Goal: Entertainment & Leisure: Browse casually

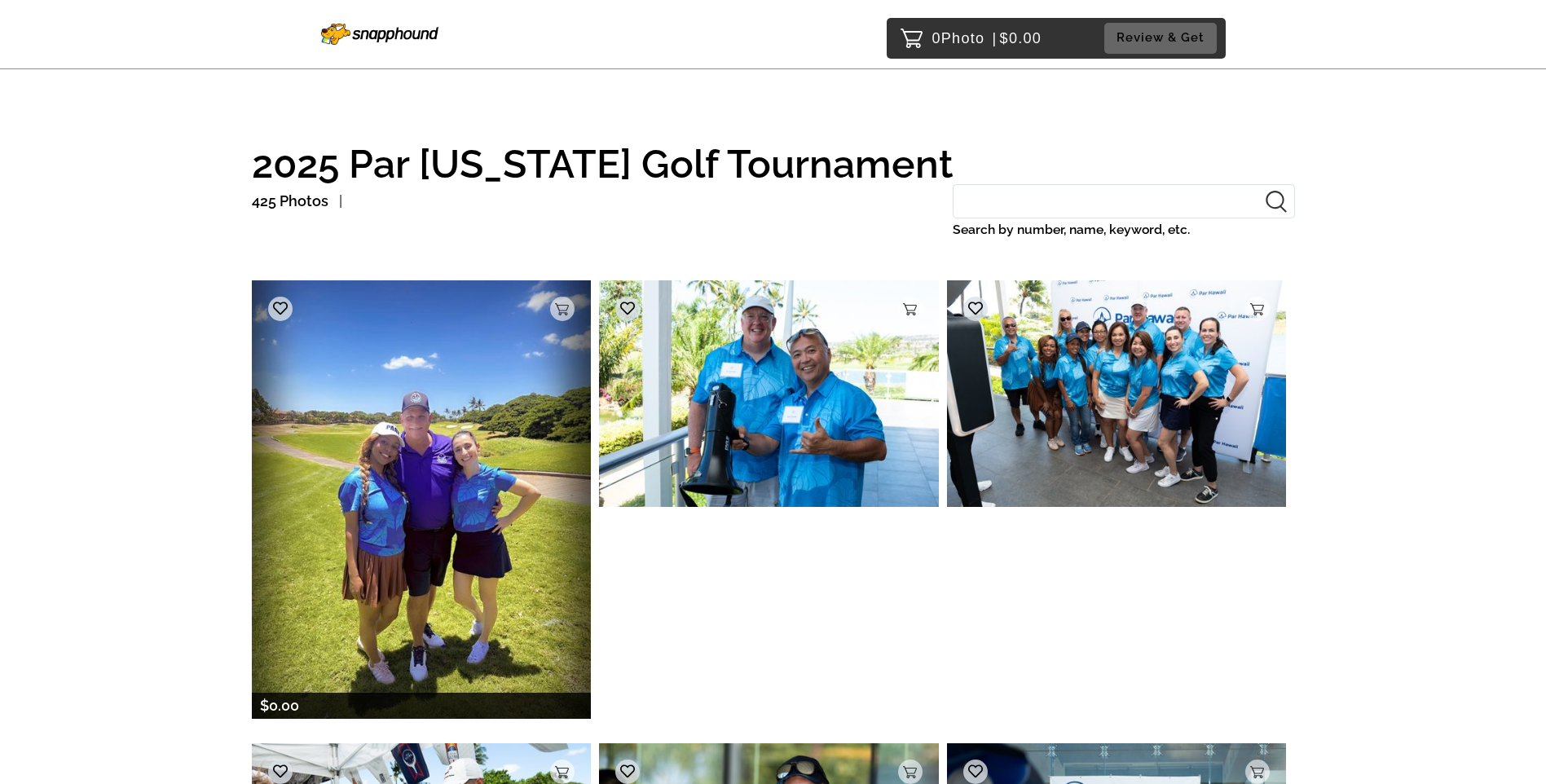
click at [471, 482] on img at bounding box center [422, 498] width 340 height 437
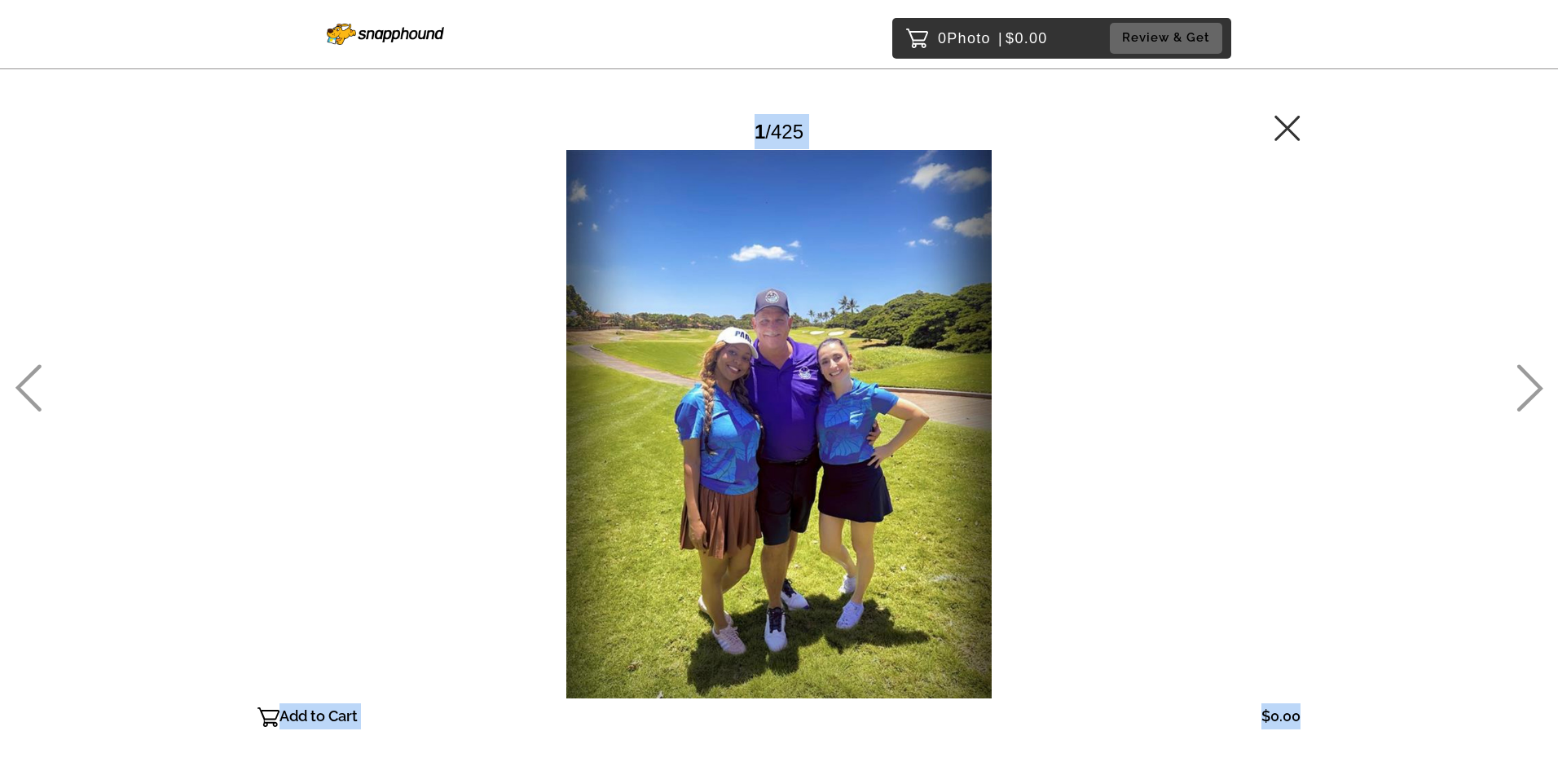
click at [471, 482] on div at bounding box center [779, 424] width 1044 height 548
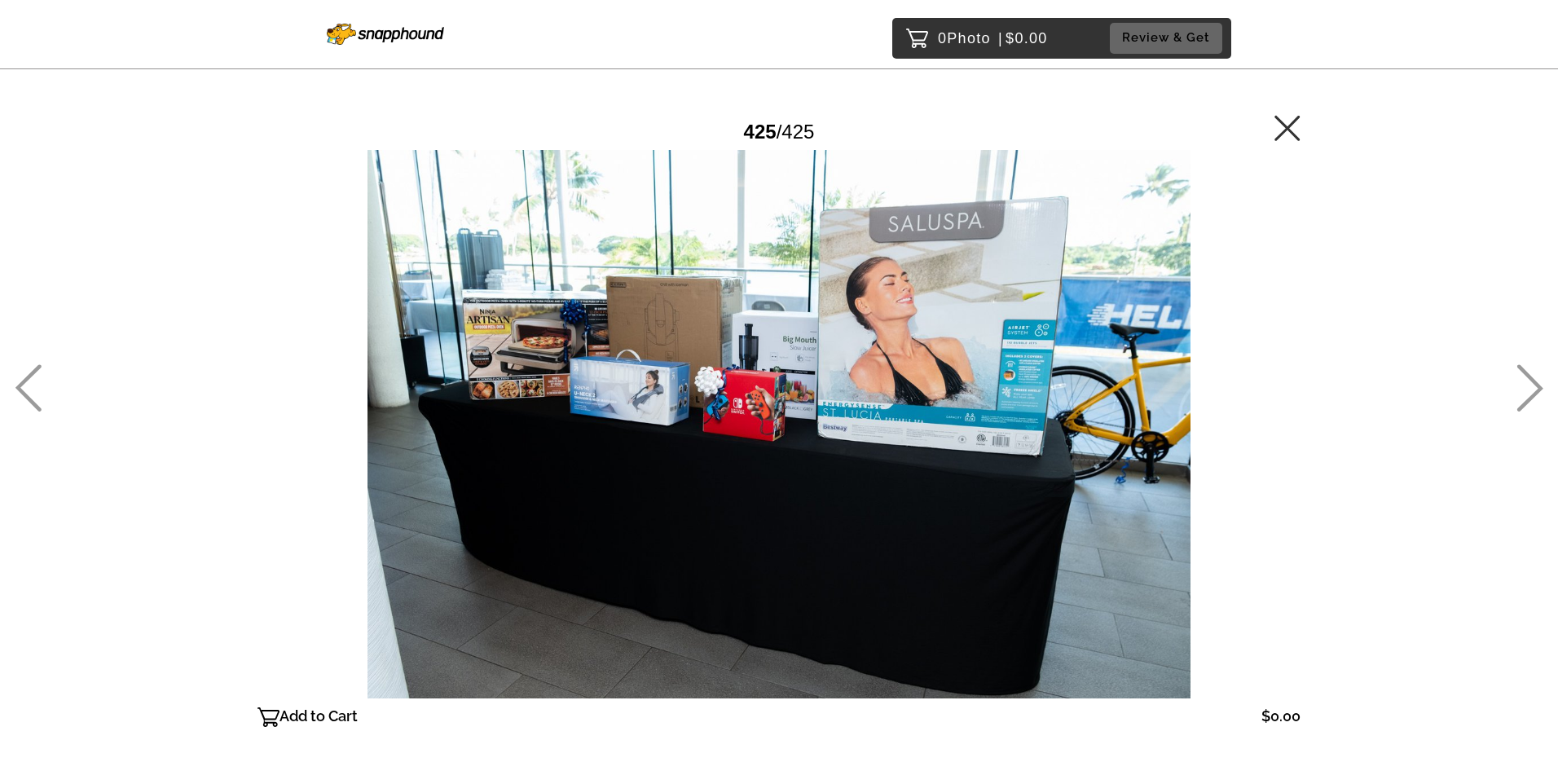
click at [1534, 377] on icon at bounding box center [1530, 387] width 27 height 47
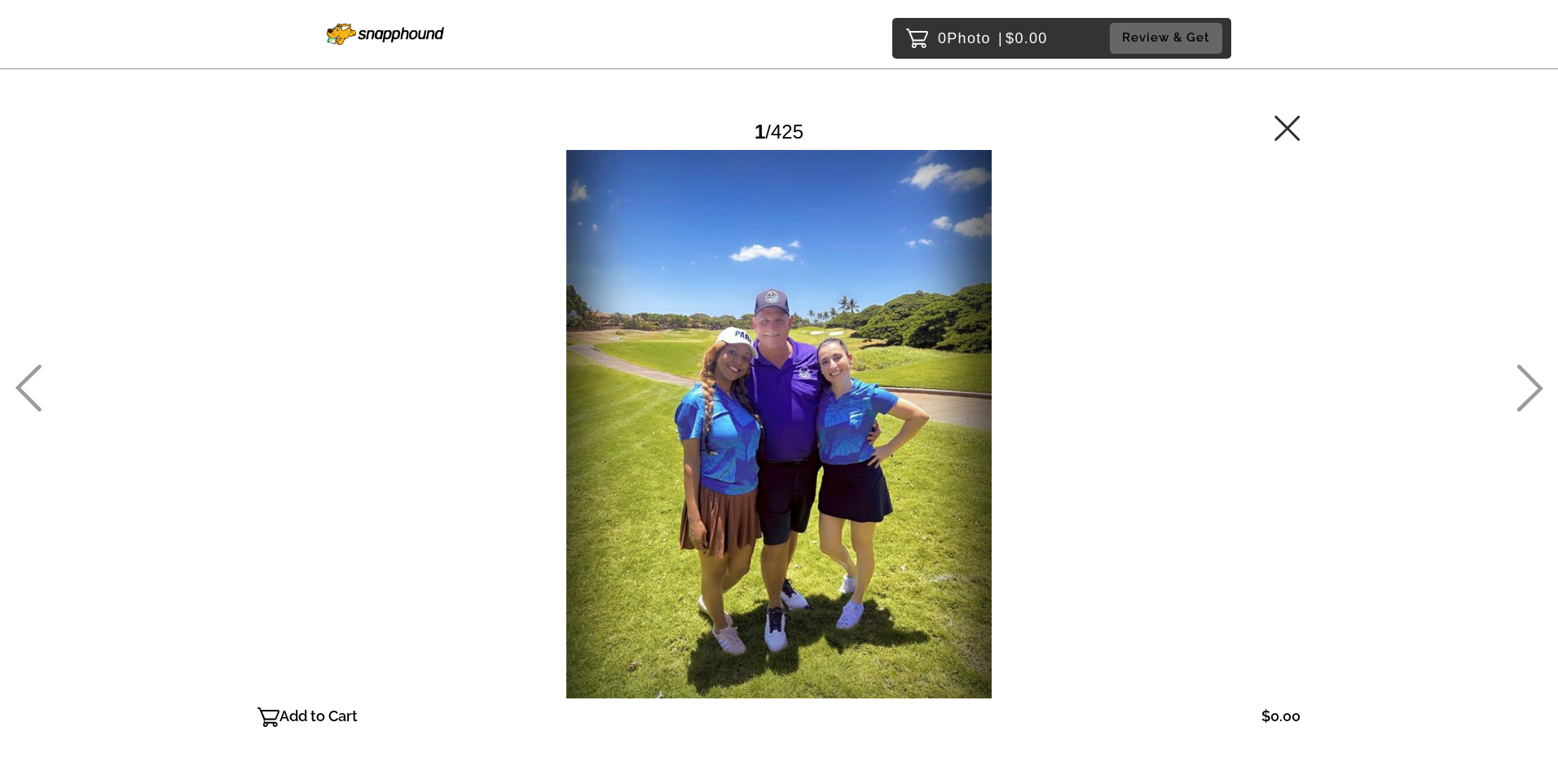
click at [28, 401] on icon at bounding box center [28, 387] width 26 height 47
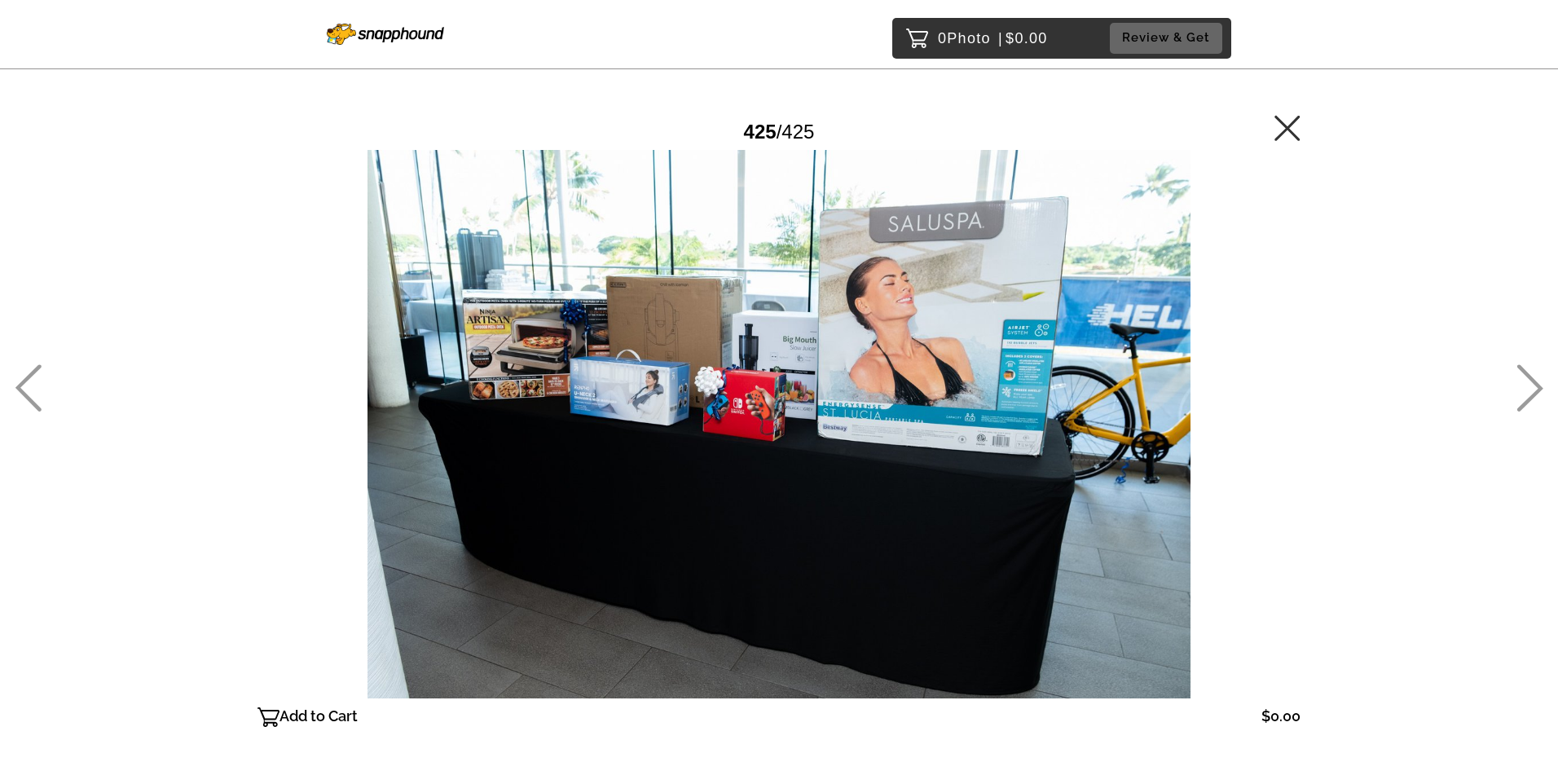
click at [28, 401] on icon at bounding box center [28, 387] width 26 height 47
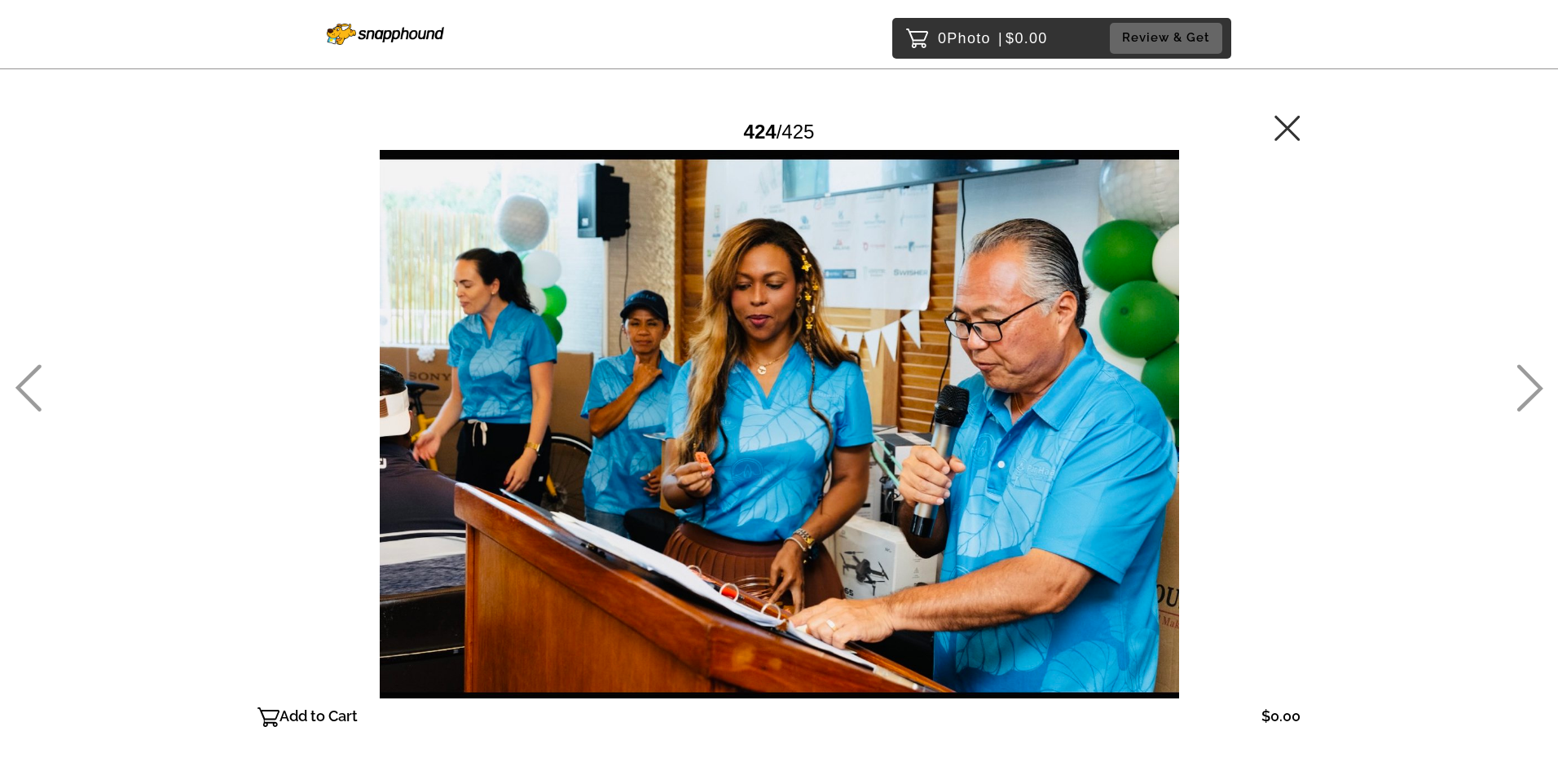
click at [28, 401] on icon at bounding box center [28, 387] width 26 height 47
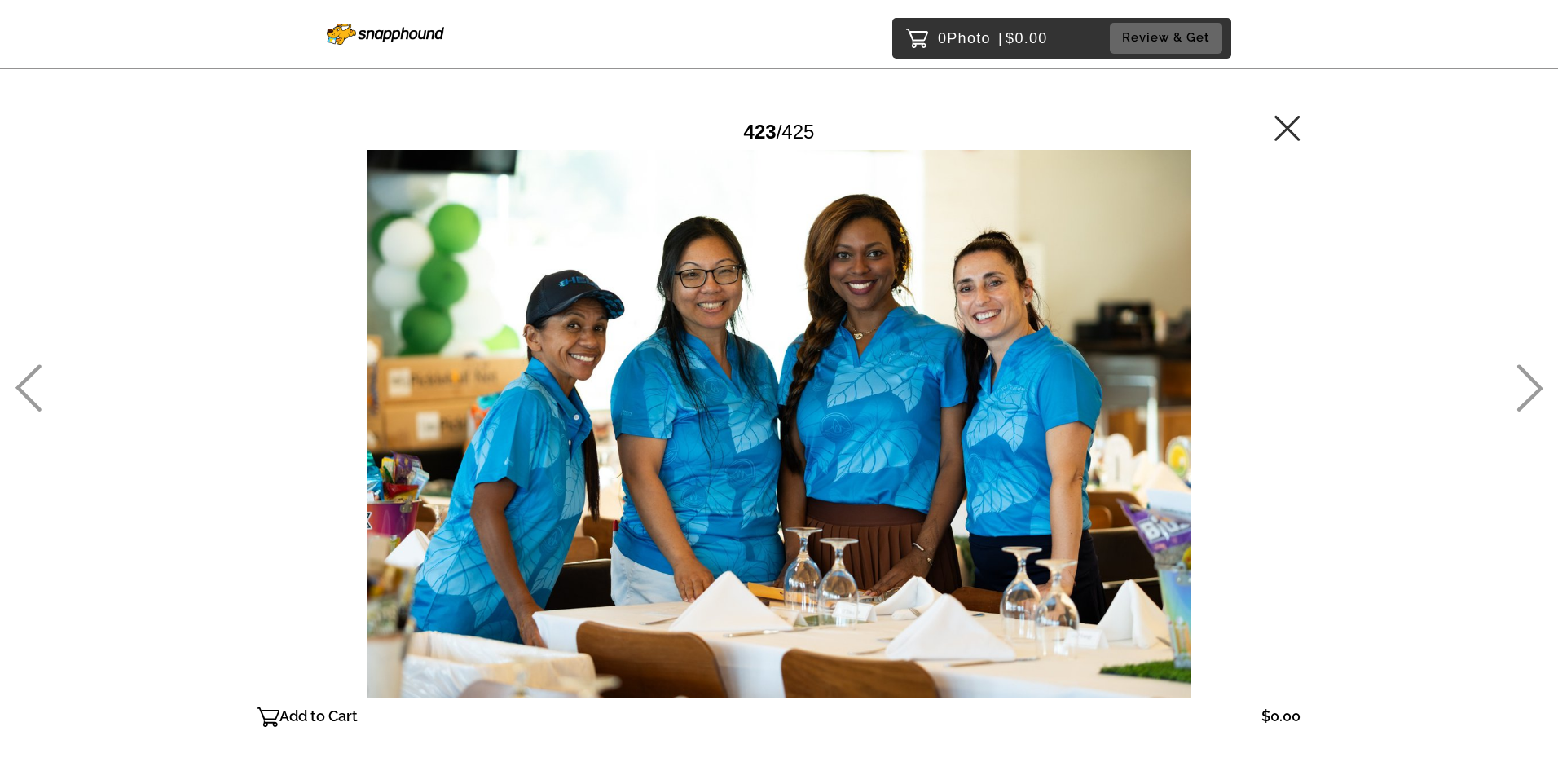
click at [28, 401] on icon at bounding box center [28, 387] width 26 height 47
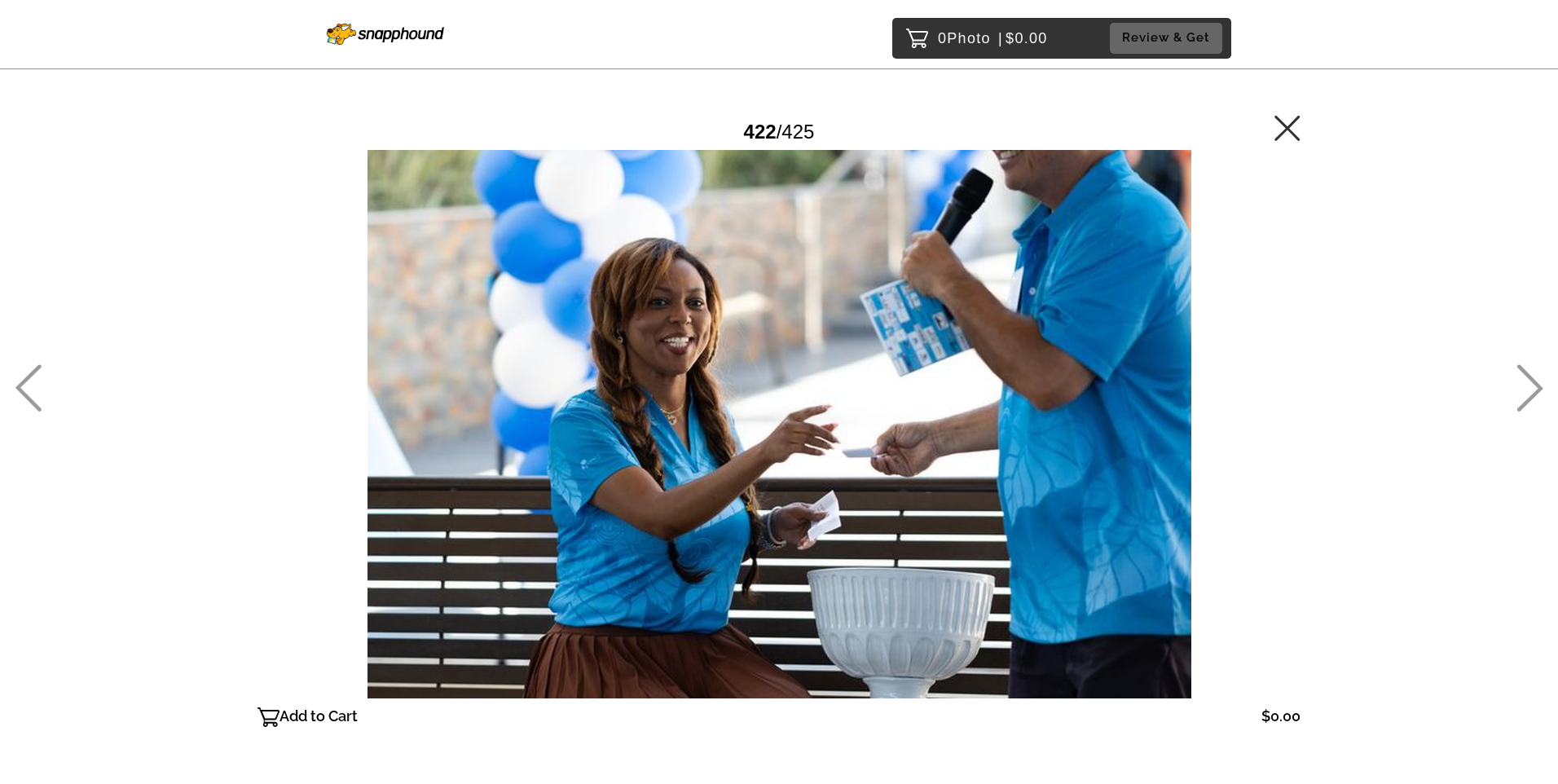
click at [28, 401] on icon at bounding box center [28, 387] width 26 height 47
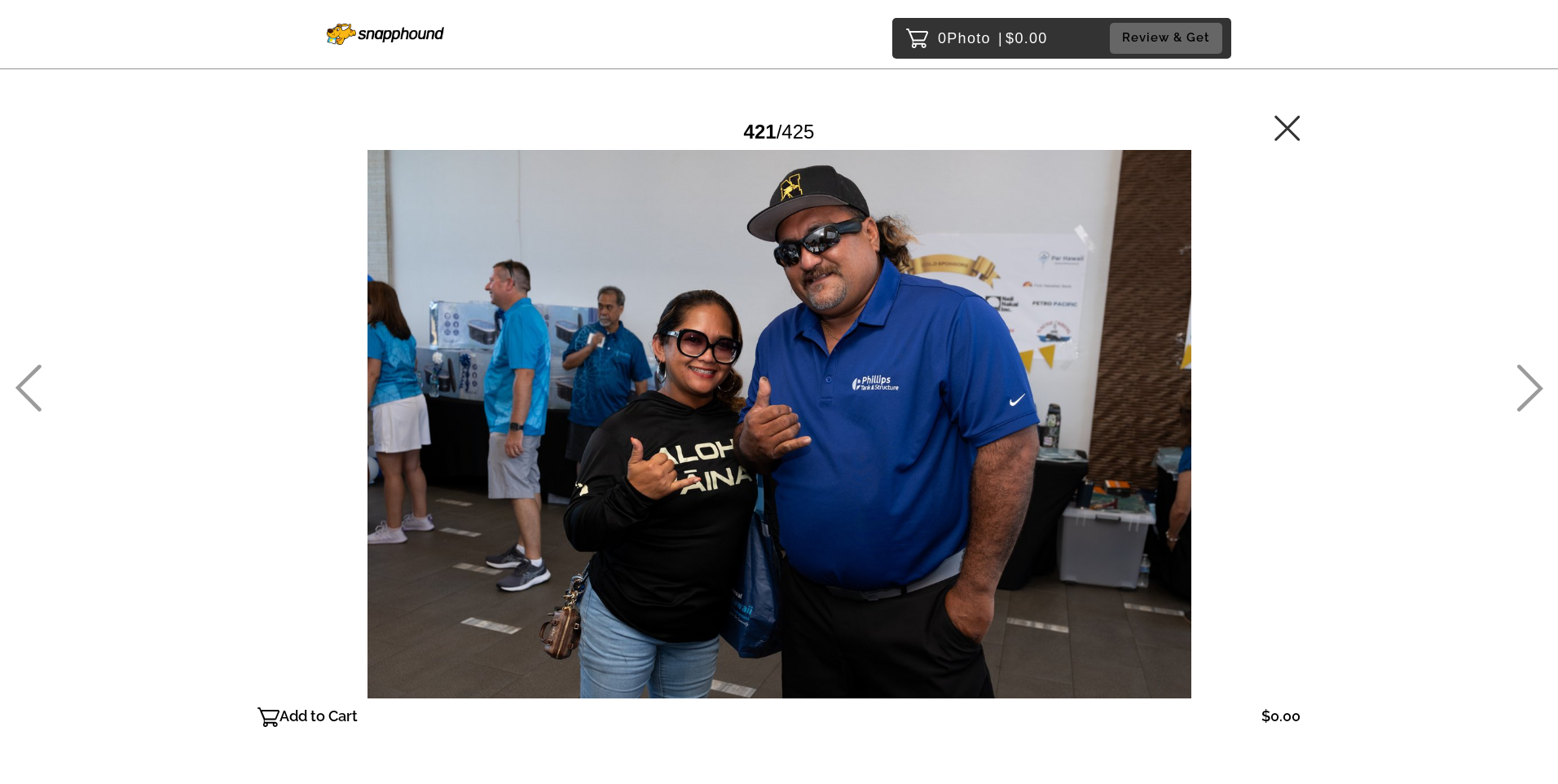
click at [28, 401] on icon at bounding box center [28, 387] width 26 height 47
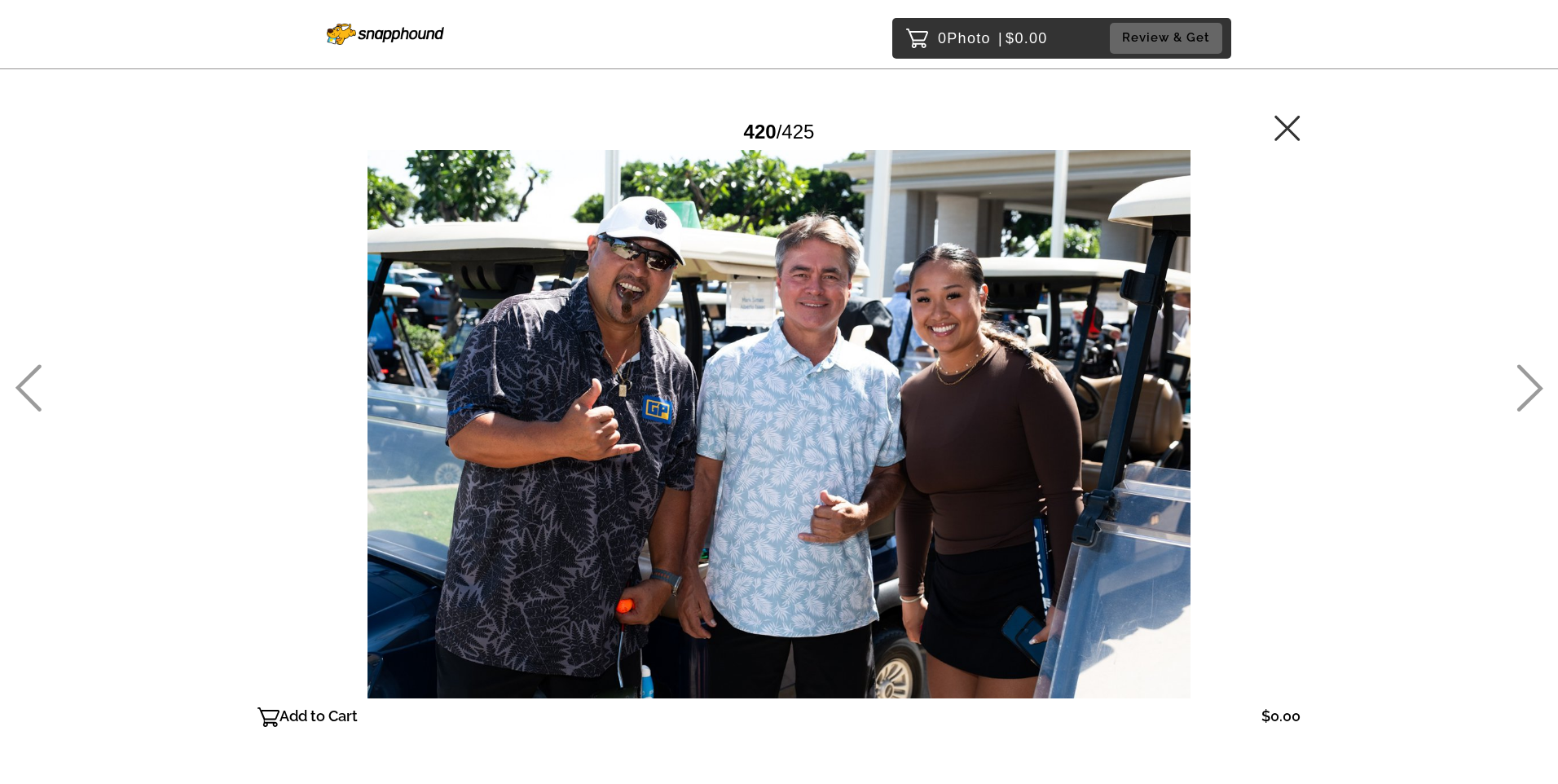
click at [28, 401] on icon at bounding box center [28, 387] width 26 height 47
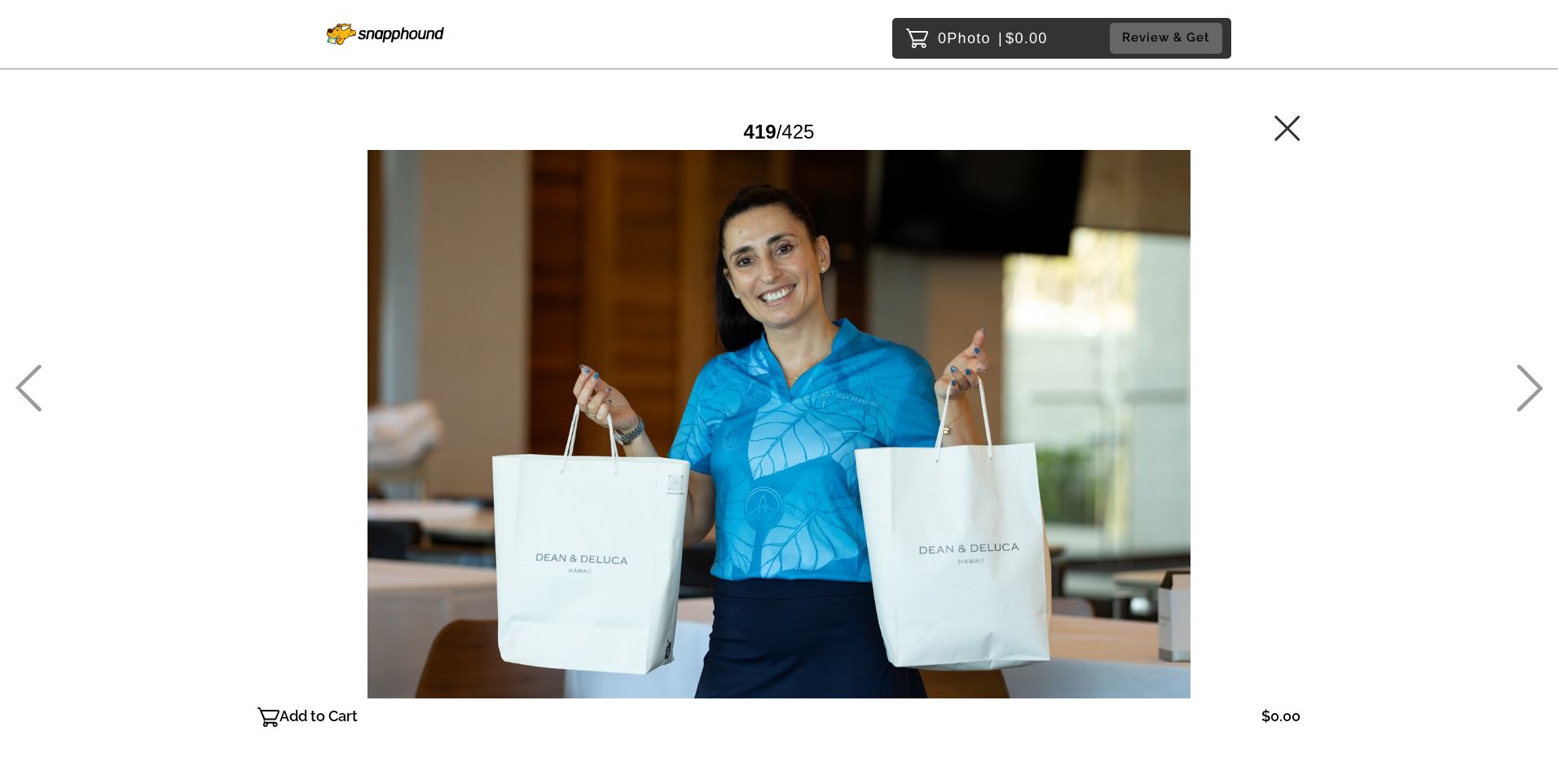
click at [28, 401] on icon at bounding box center [28, 387] width 26 height 47
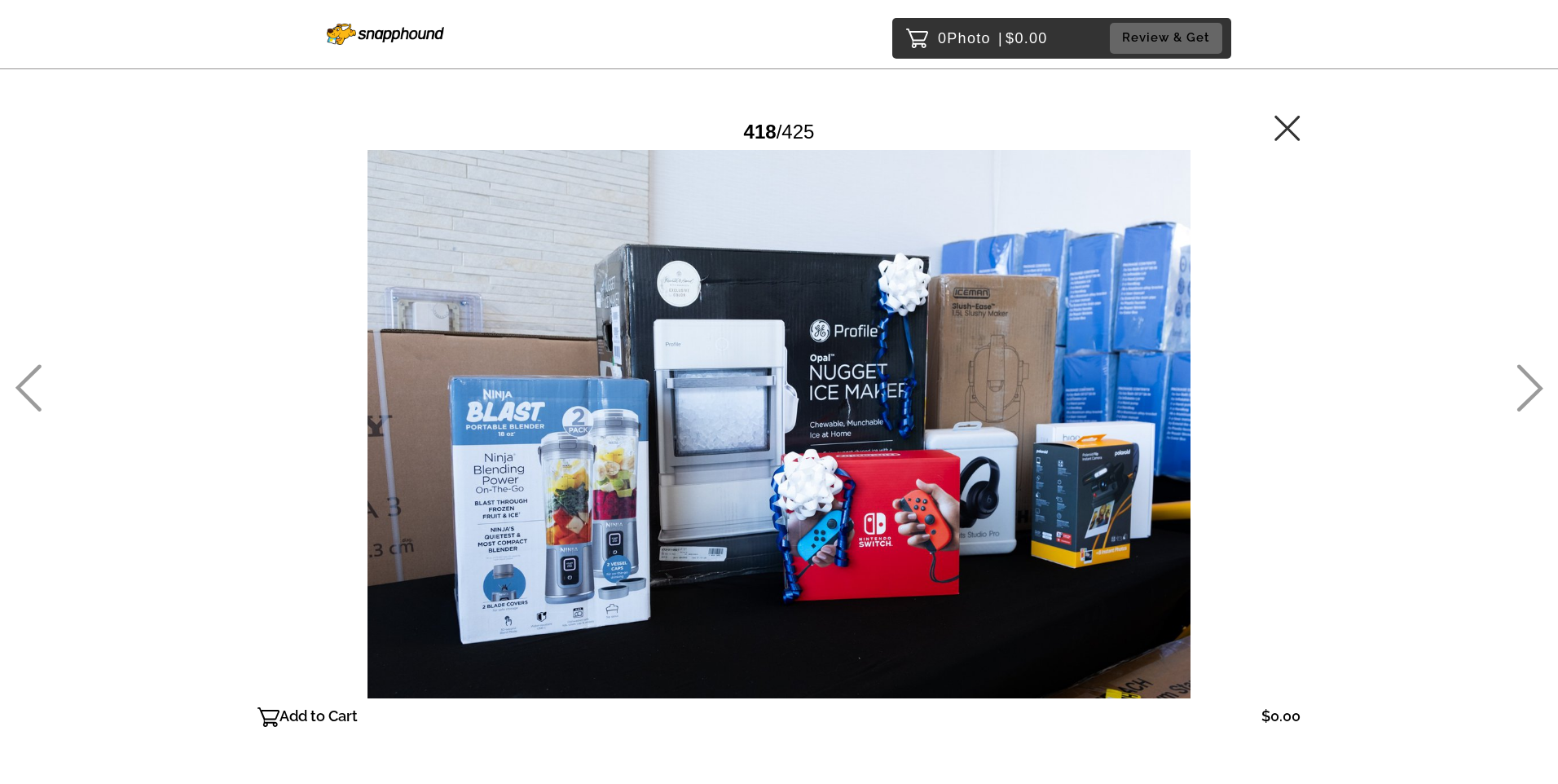
click at [28, 401] on icon at bounding box center [28, 387] width 26 height 47
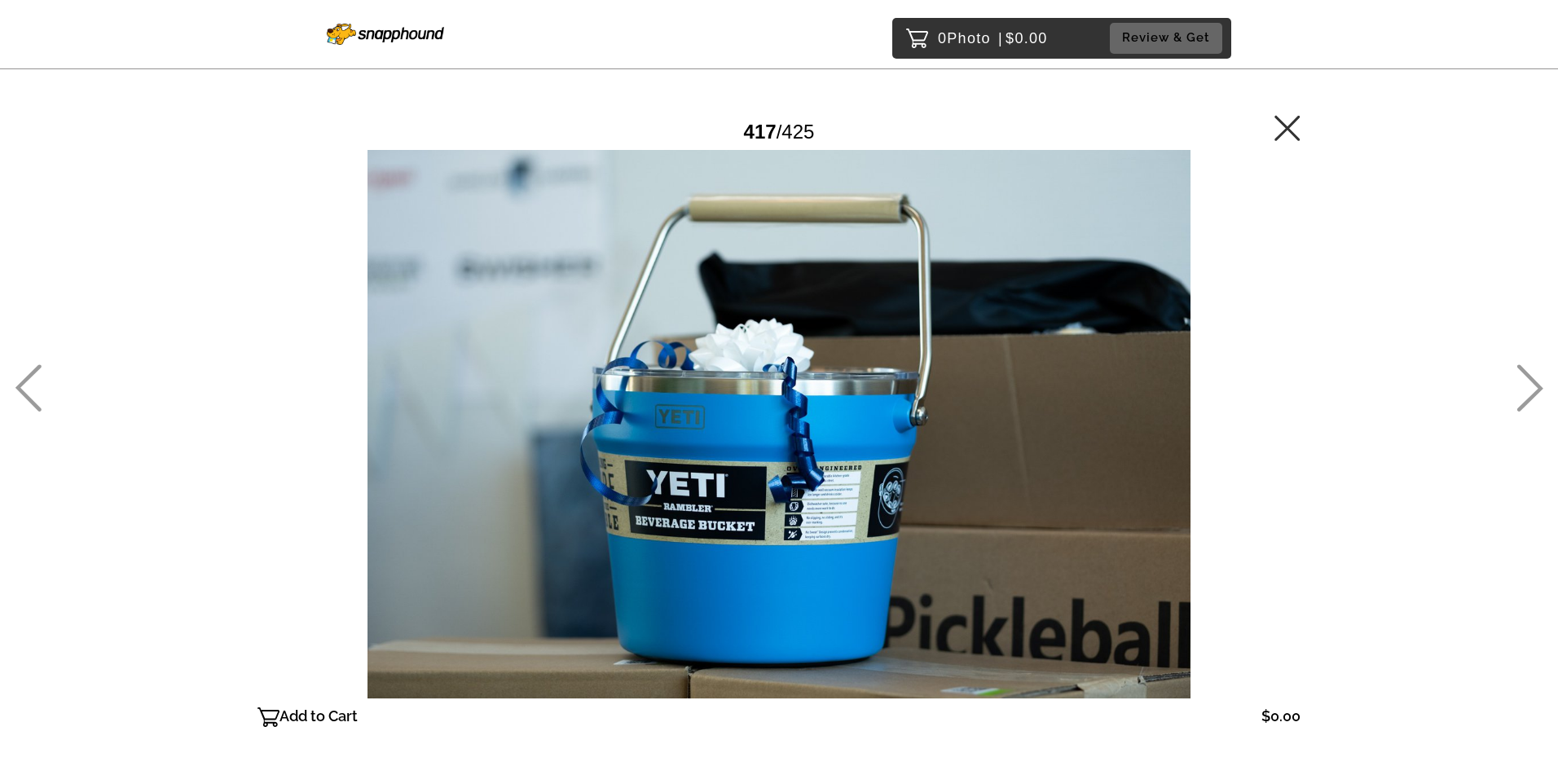
click at [28, 401] on icon at bounding box center [28, 387] width 26 height 47
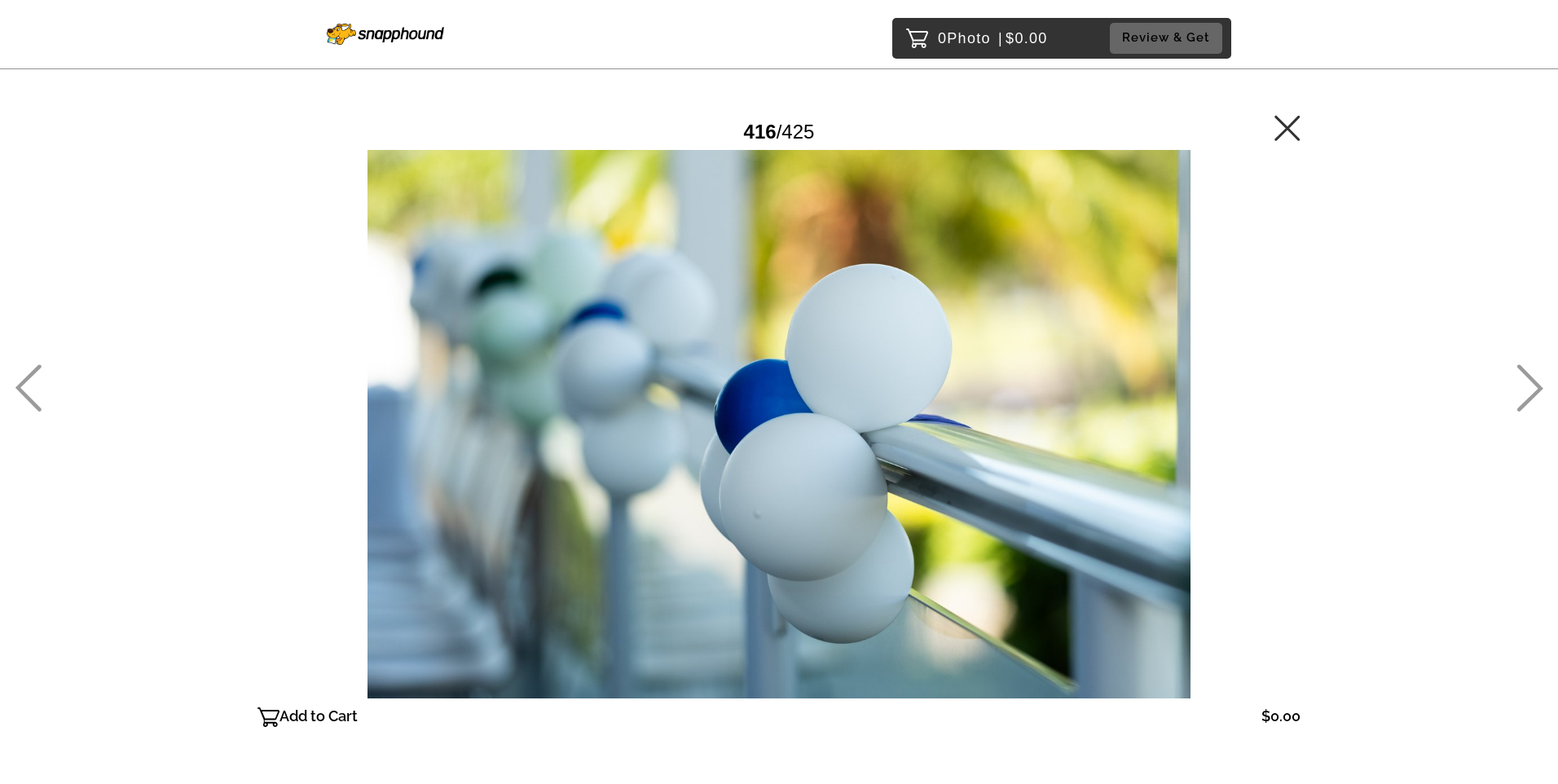
click at [28, 401] on icon at bounding box center [28, 387] width 26 height 47
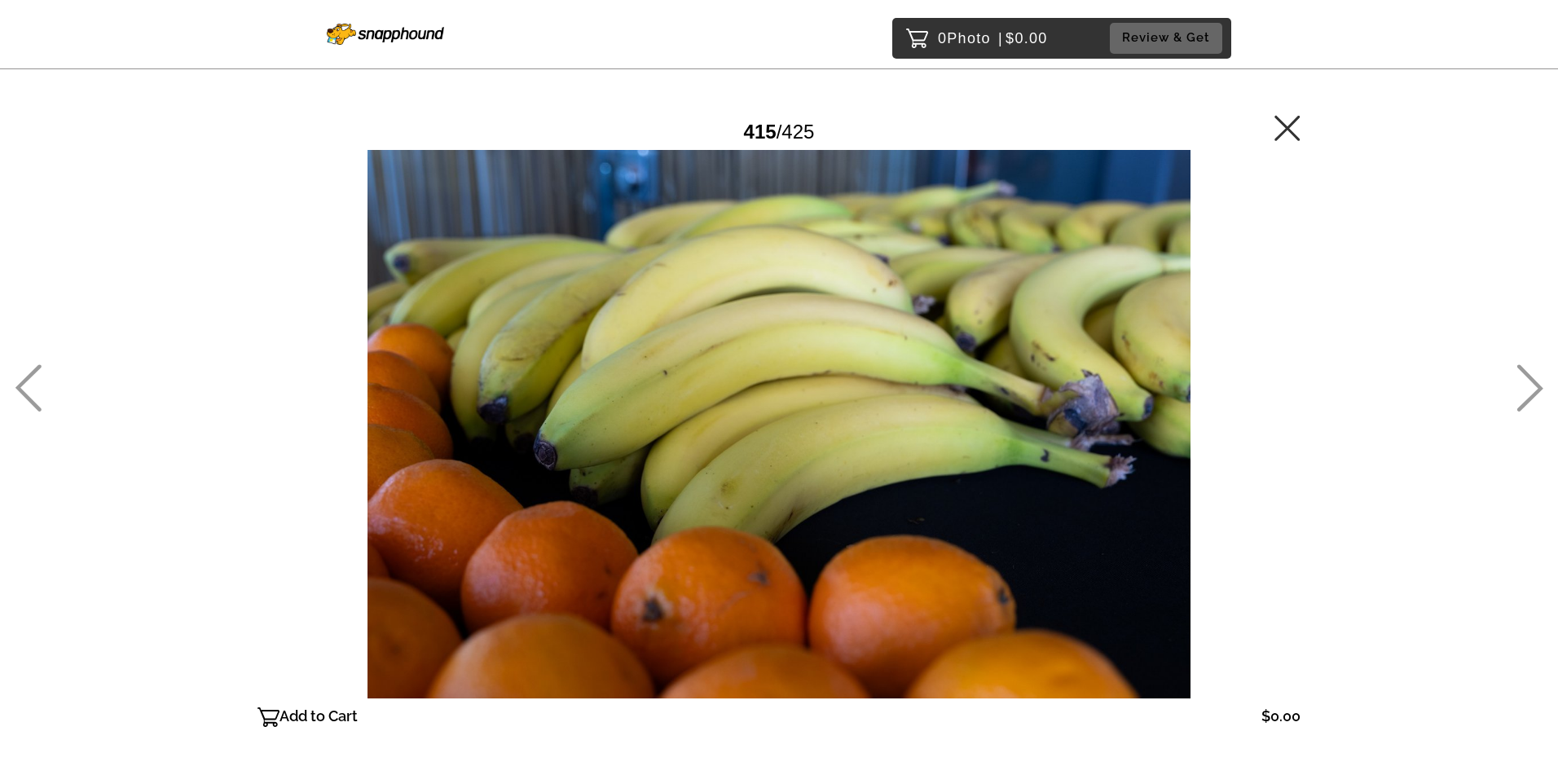
click at [28, 401] on icon at bounding box center [28, 387] width 26 height 47
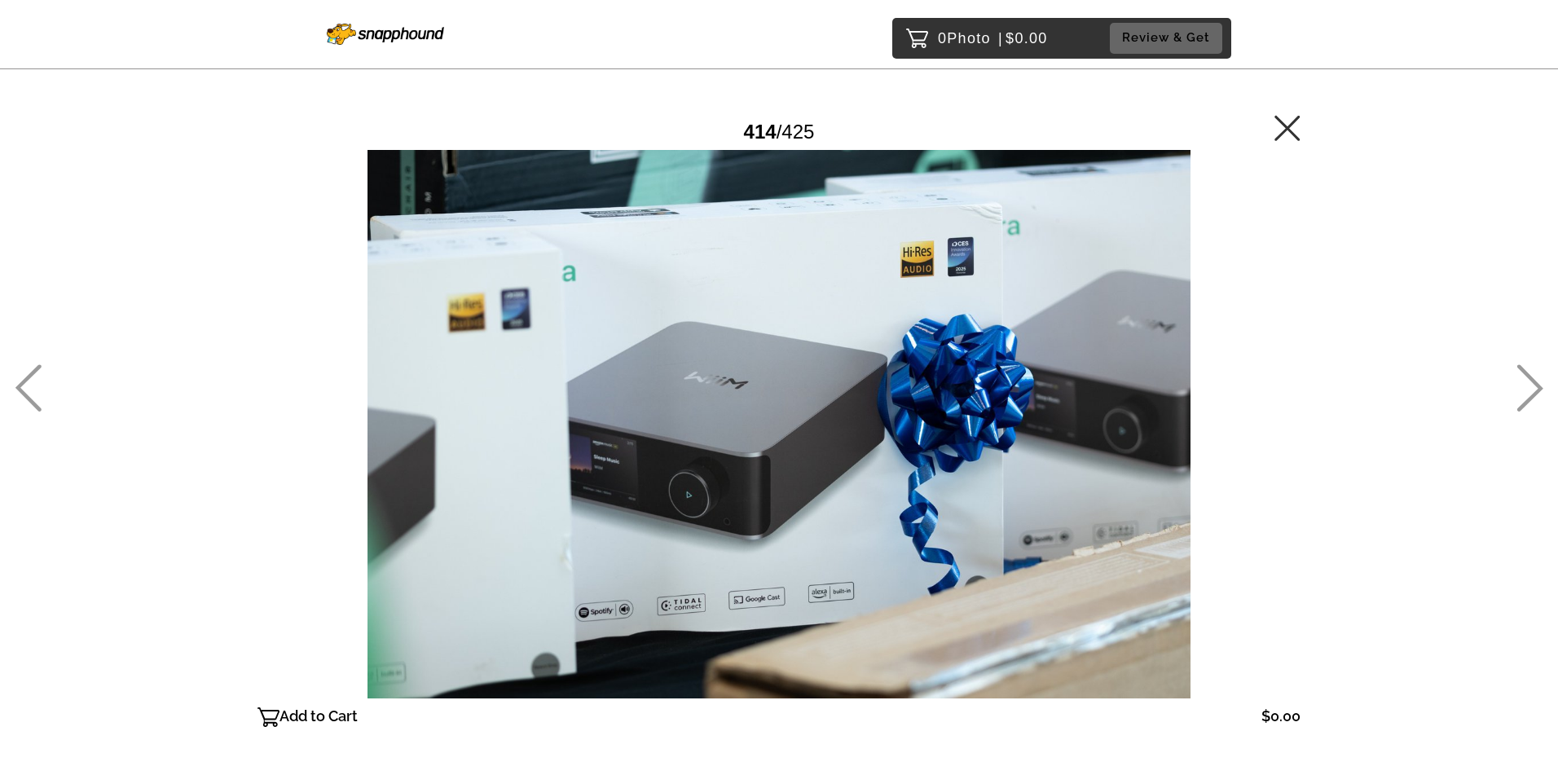
click at [1286, 126] on icon at bounding box center [1287, 127] width 25 height 25
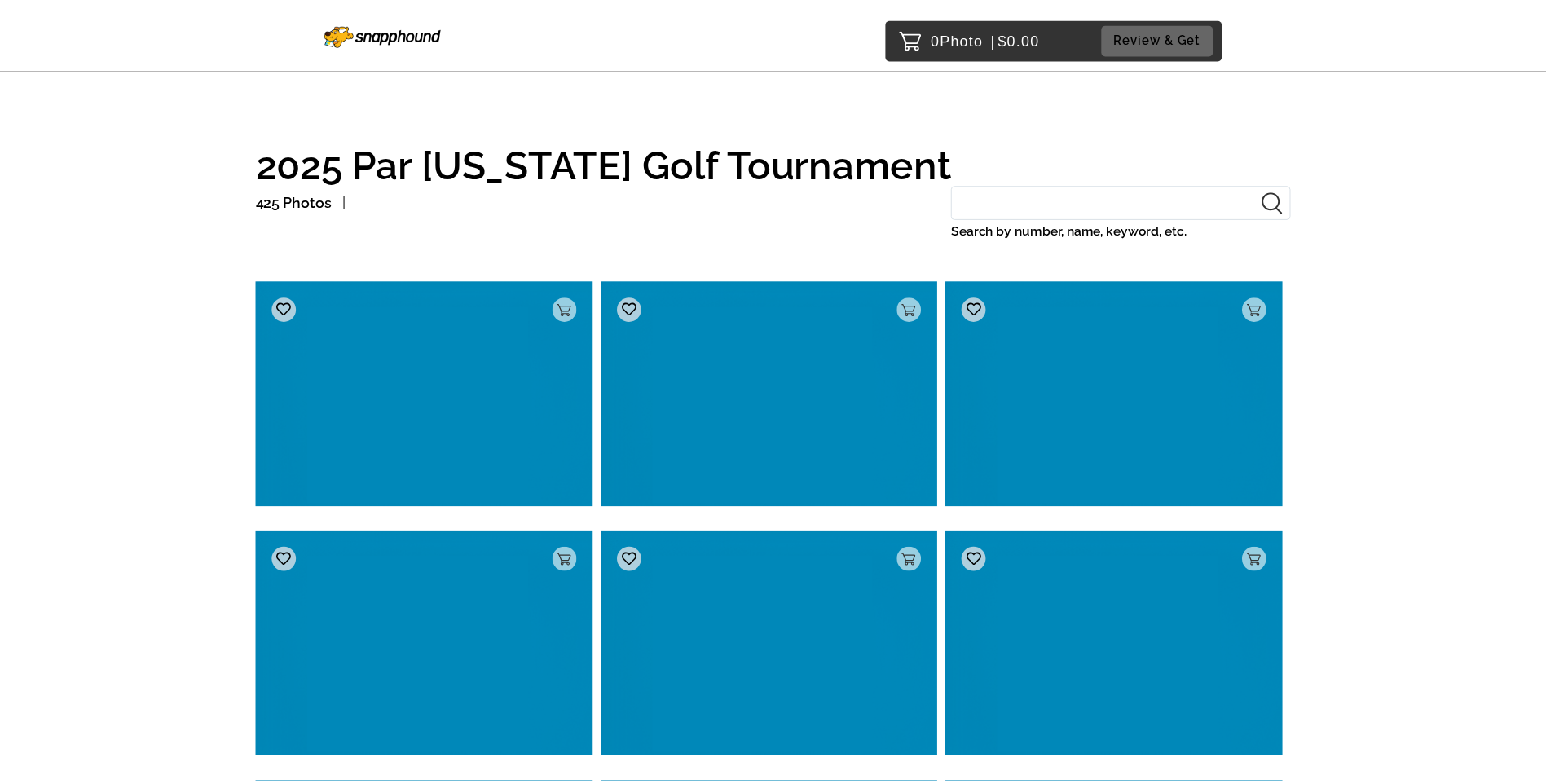
scroll to position [31661, 0]
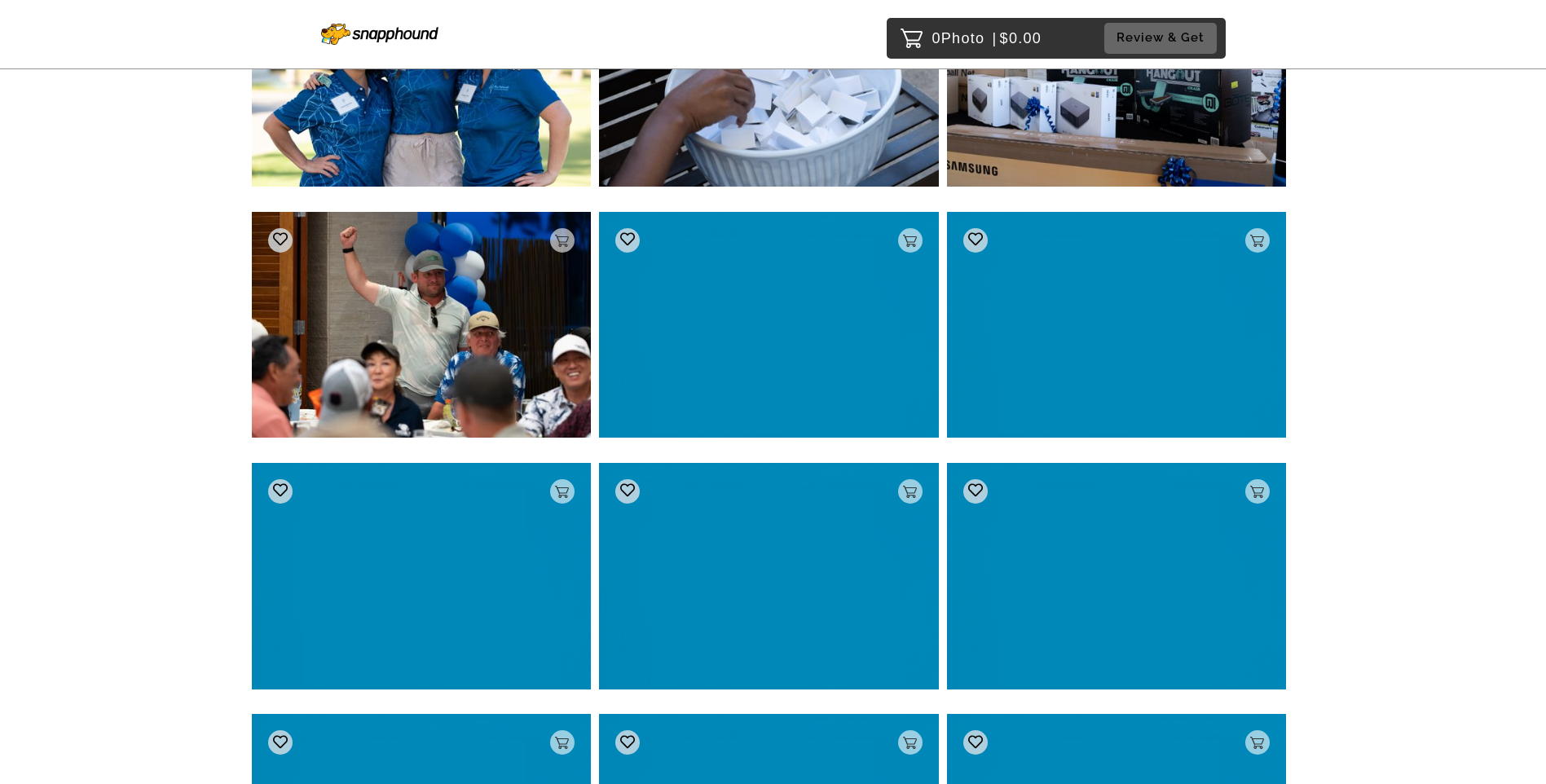
drag, startPoint x: 1524, startPoint y: 515, endPoint x: 1547, endPoint y: 638, distance: 125.1
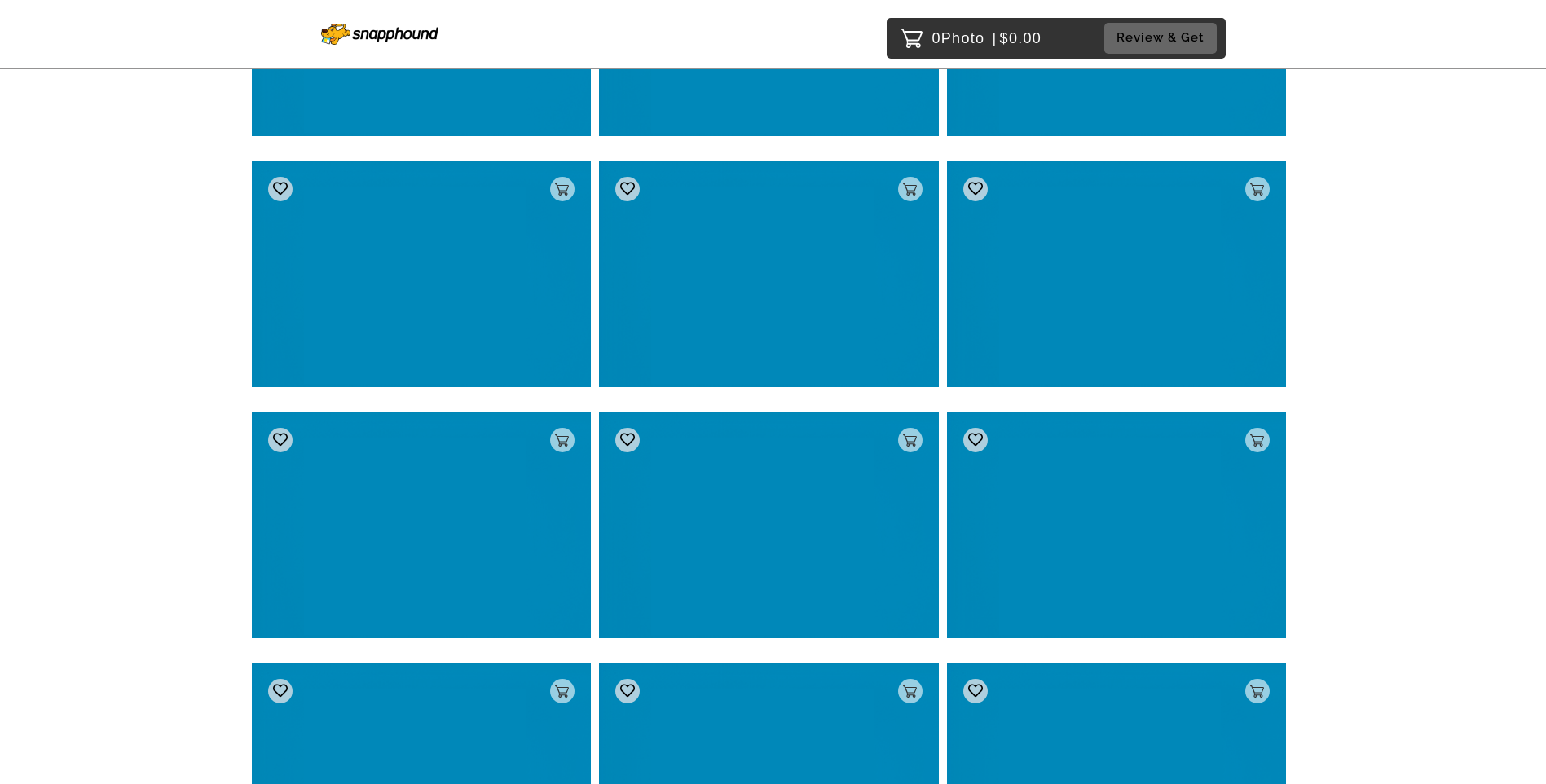
scroll to position [34154, 0]
